Goal: Transaction & Acquisition: Purchase product/service

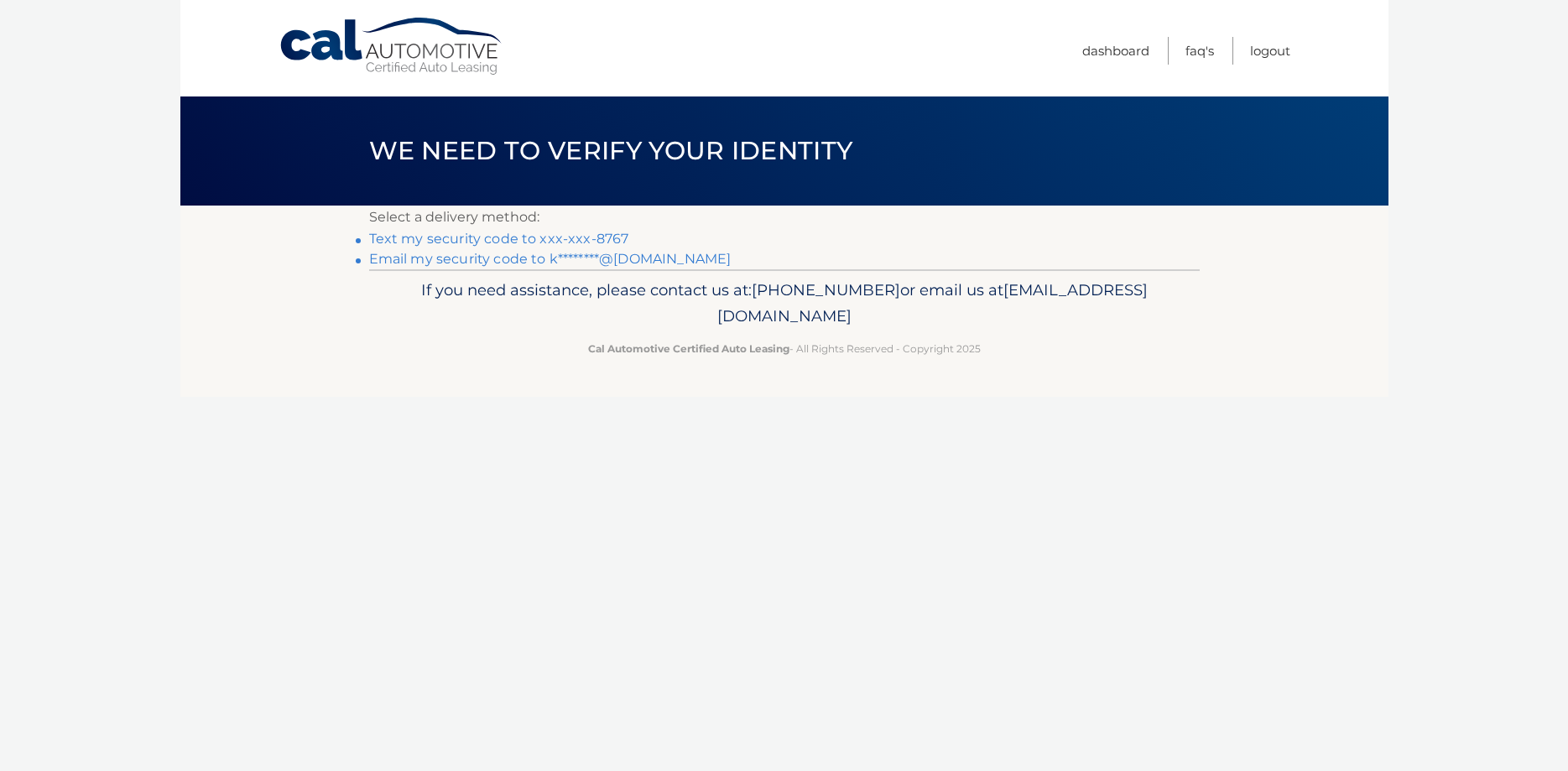
click at [509, 239] on link "Text my security code to xxx-xxx-8767" at bounding box center [499, 238] width 260 height 16
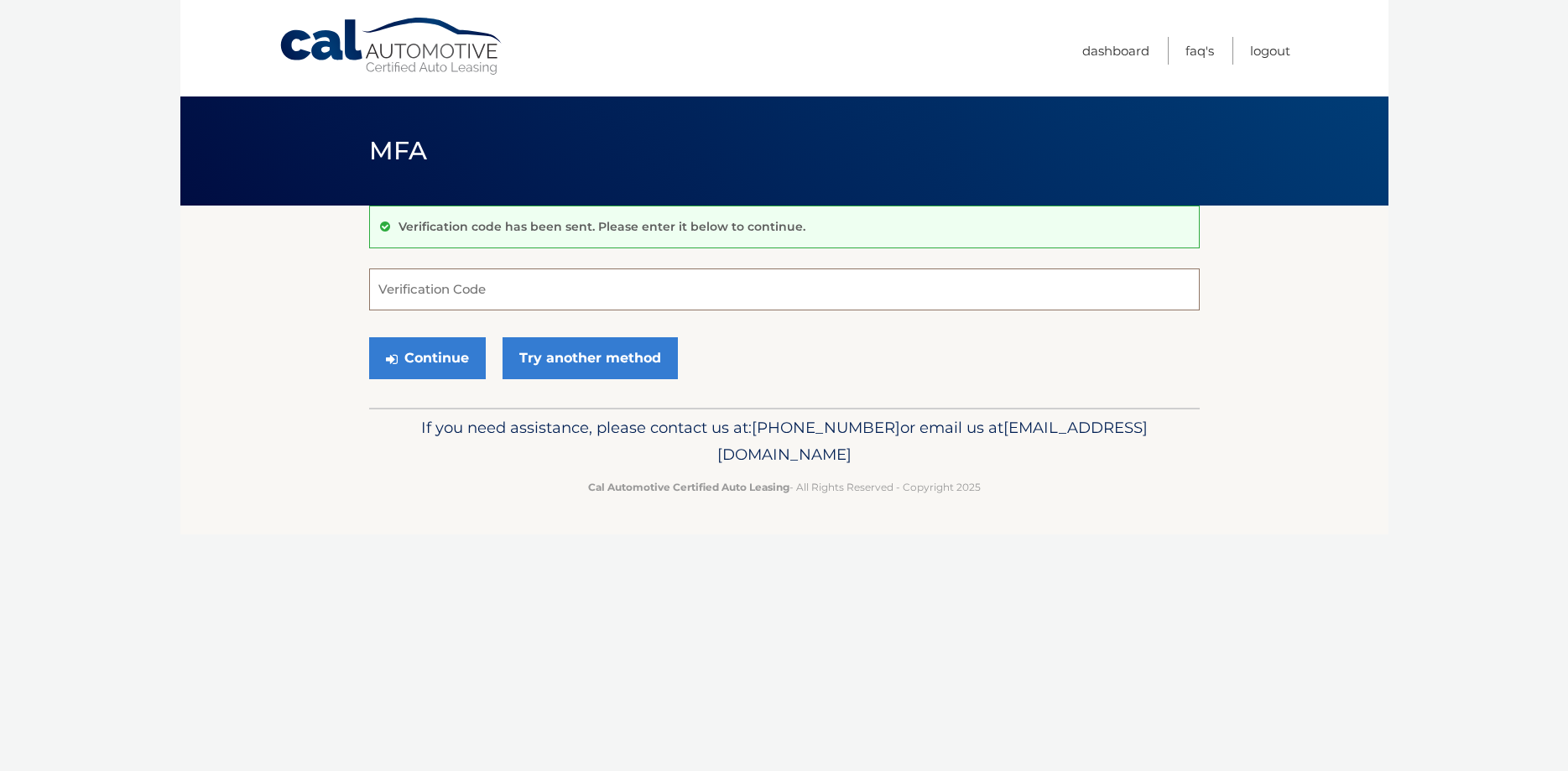
click at [437, 290] on input "Verification Code" at bounding box center [784, 289] width 830 height 42
type input "513157"
click at [430, 358] on button "Continue" at bounding box center [427, 358] width 117 height 42
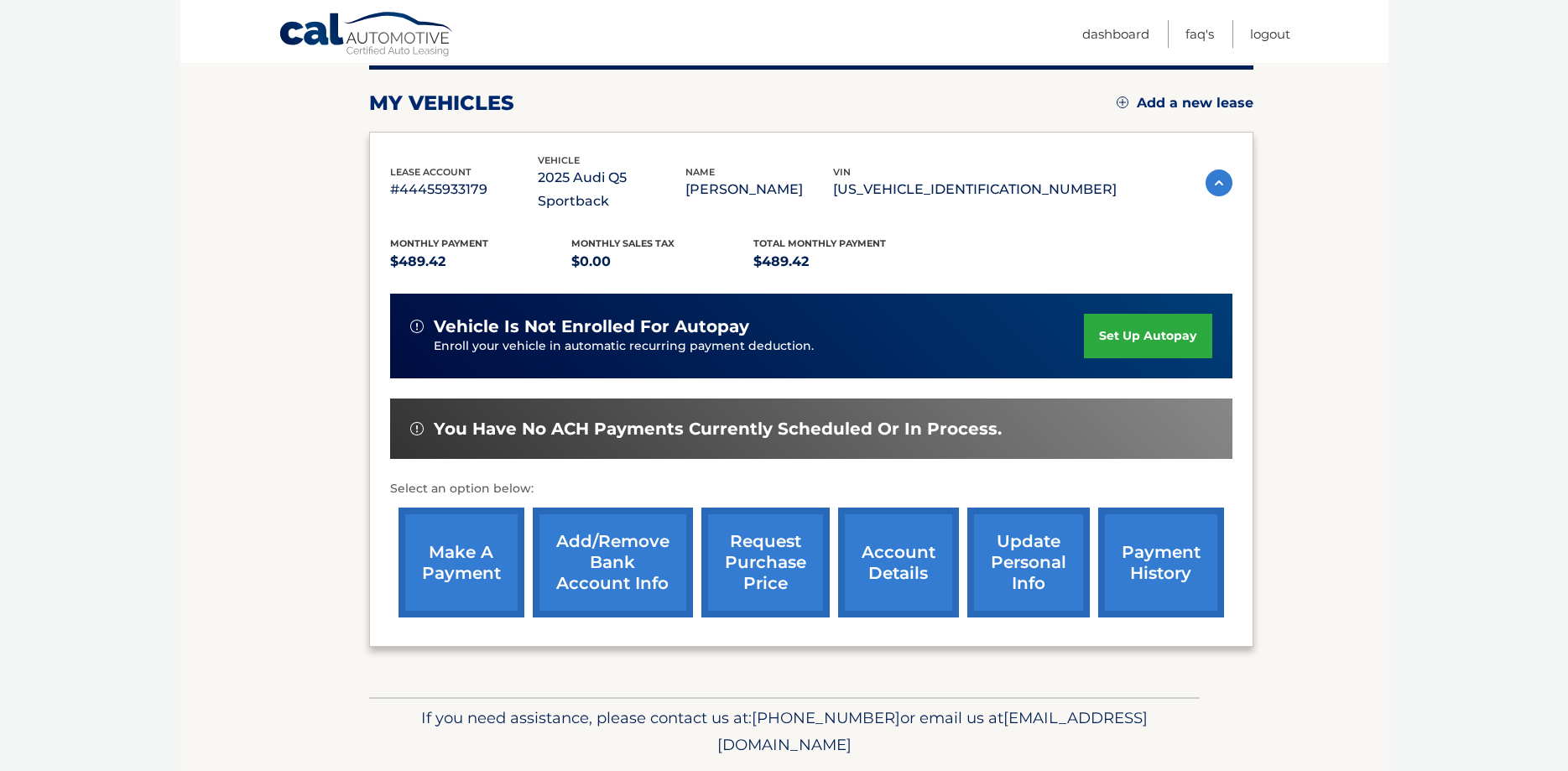
scroll to position [222, 0]
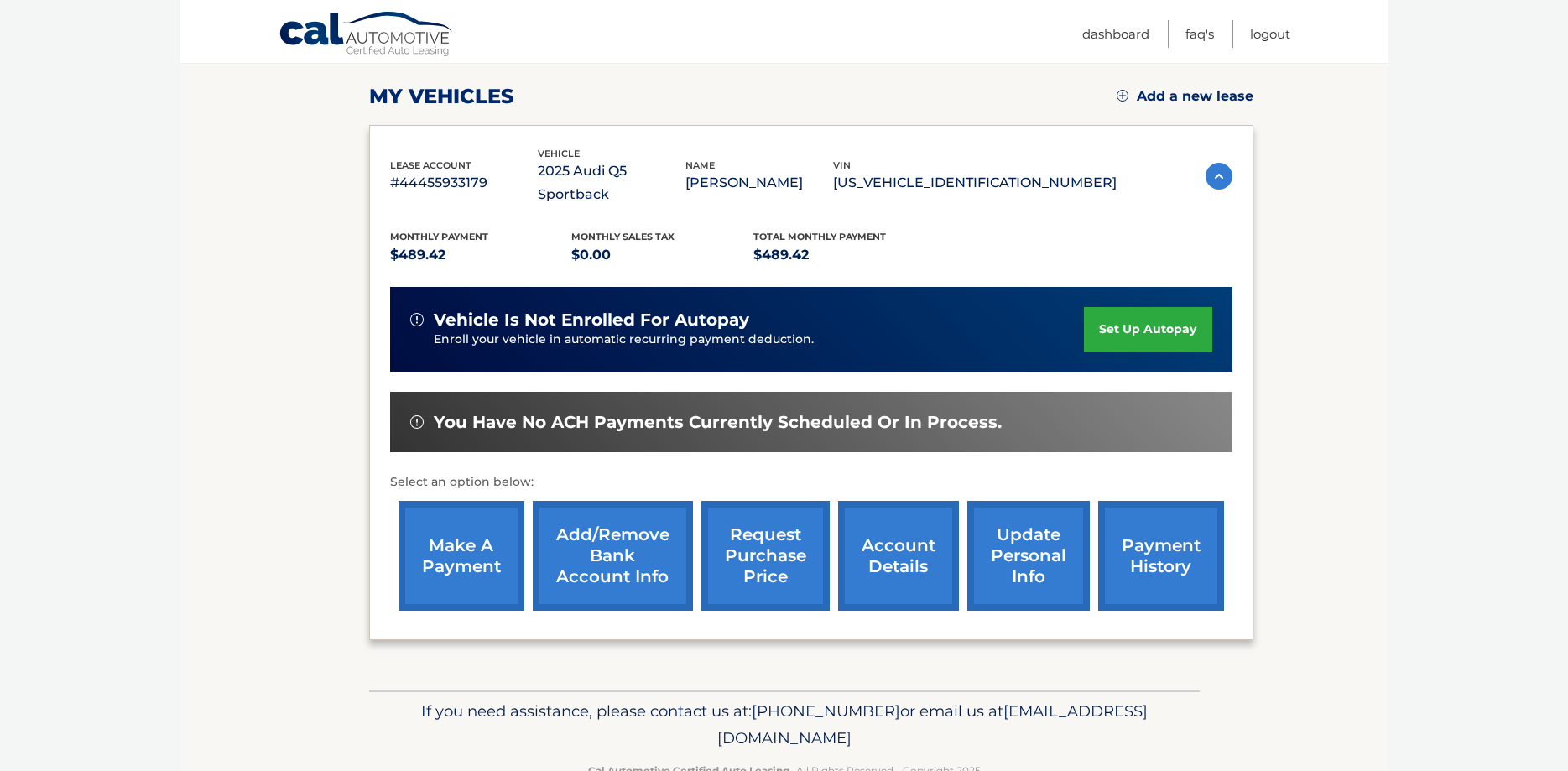
click at [478, 550] on link "make a payment" at bounding box center [461, 555] width 126 height 110
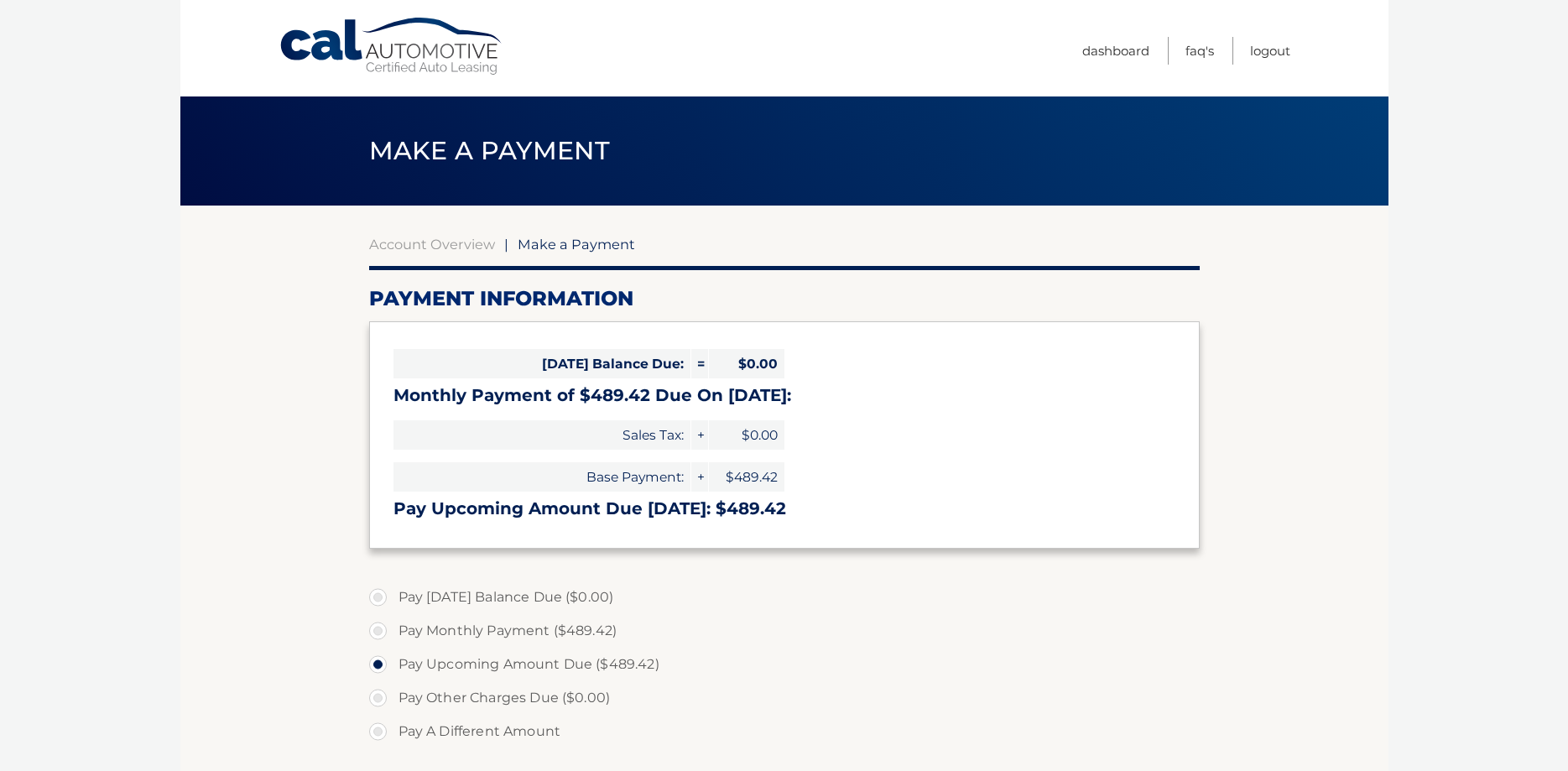
select select "OGQxODdhMTMtMTYzYi00YTFkLWJjYmQtZGYxYjZkN2E4ZjZm"
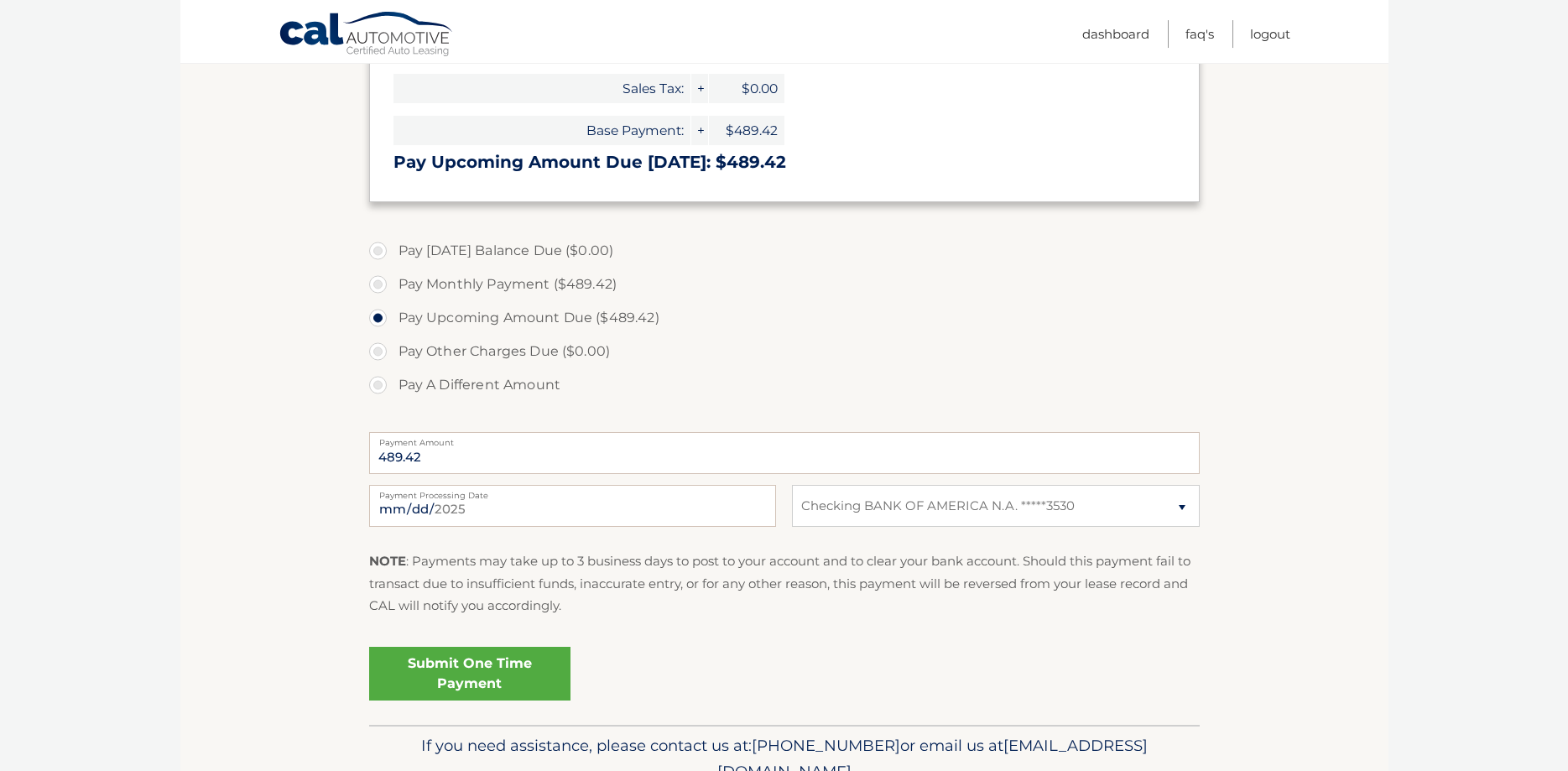
scroll to position [349, 0]
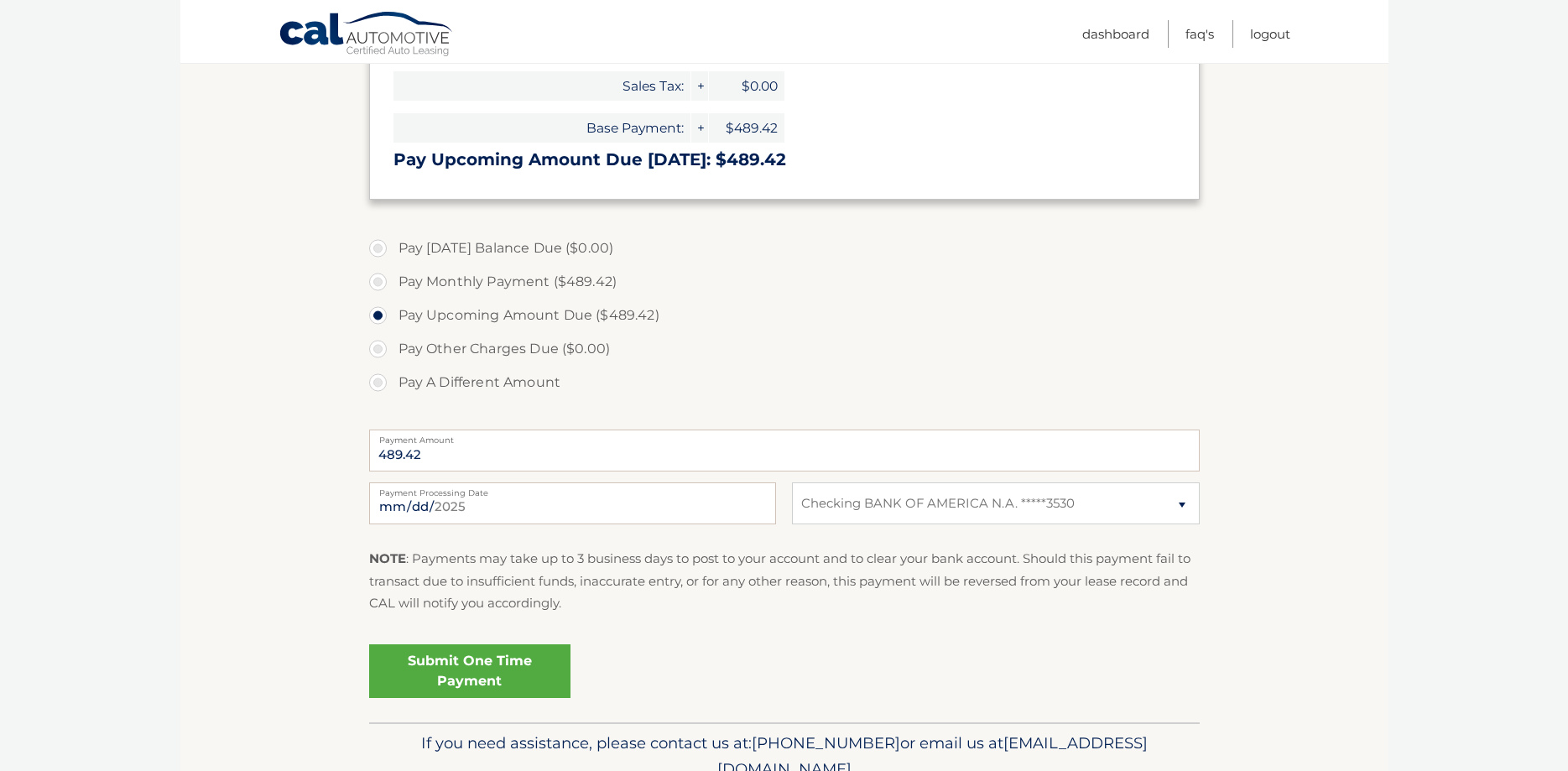
click at [474, 690] on link "Submit One Time Payment" at bounding box center [470, 671] width 201 height 53
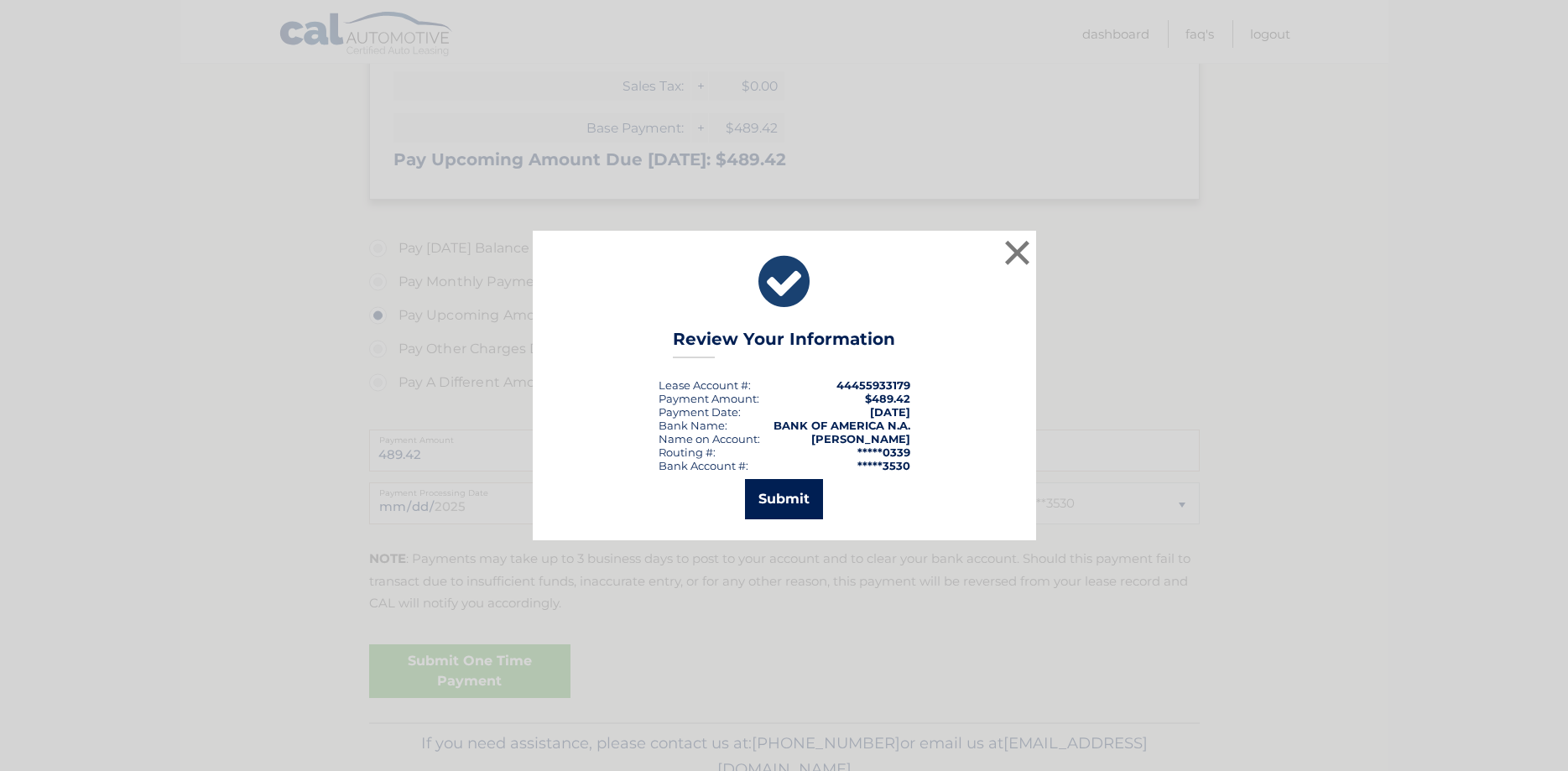
click at [768, 493] on button "Submit" at bounding box center [783, 499] width 78 height 41
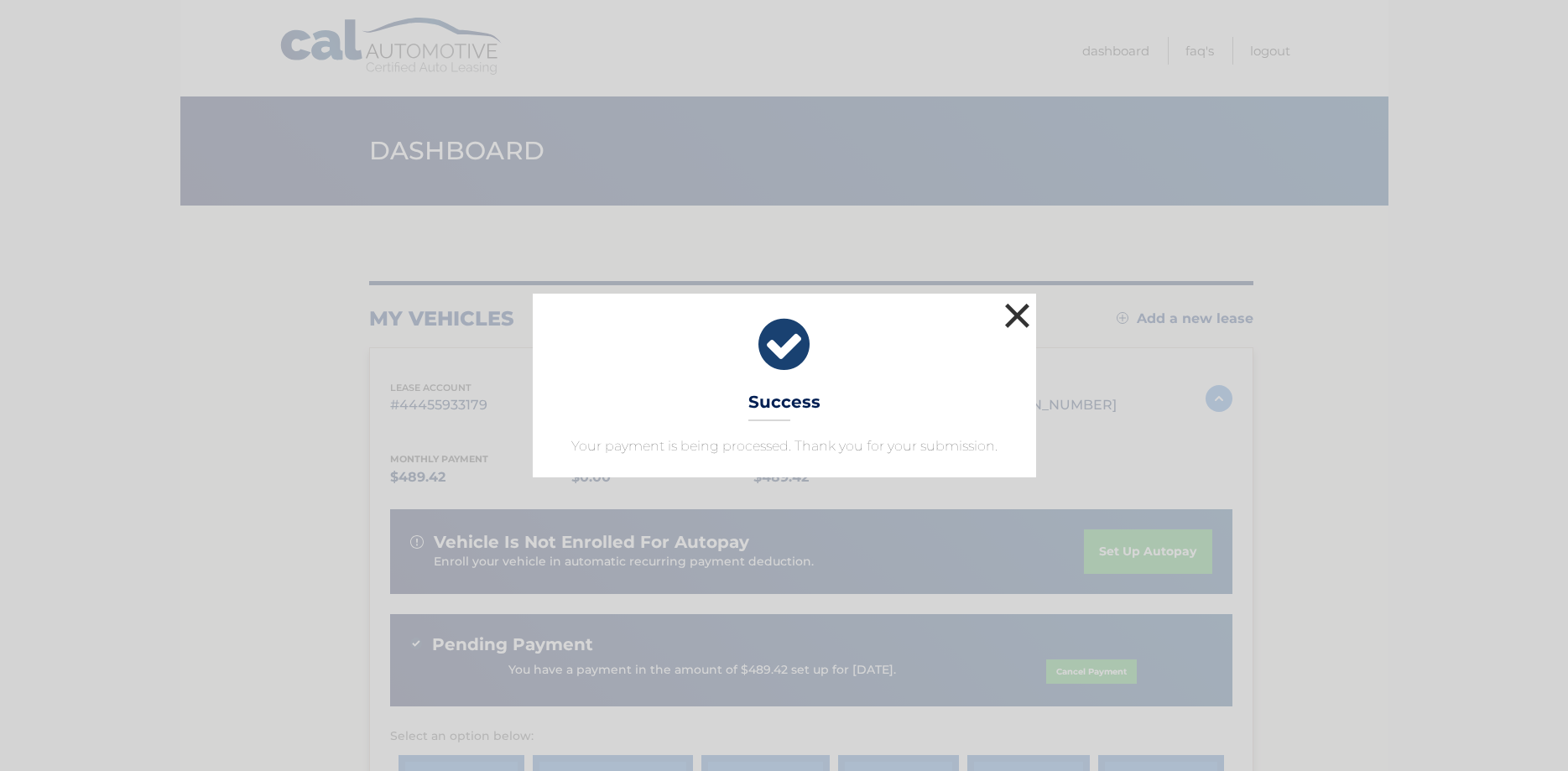
click at [1015, 315] on button "×" at bounding box center [1017, 315] width 33 height 33
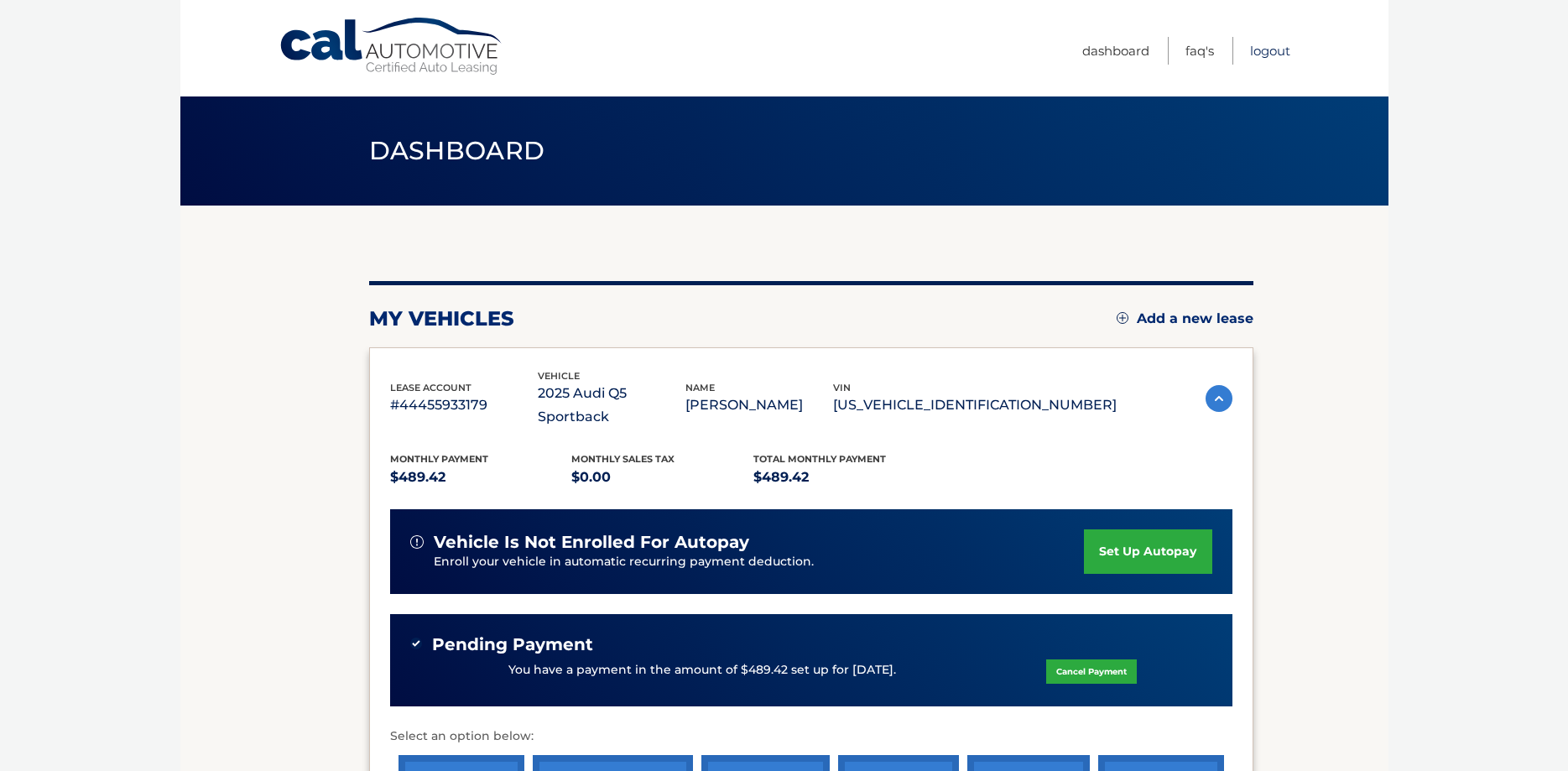
click at [1269, 53] on link "Logout" at bounding box center [1270, 51] width 41 height 28
